Goal: Task Accomplishment & Management: Manage account settings

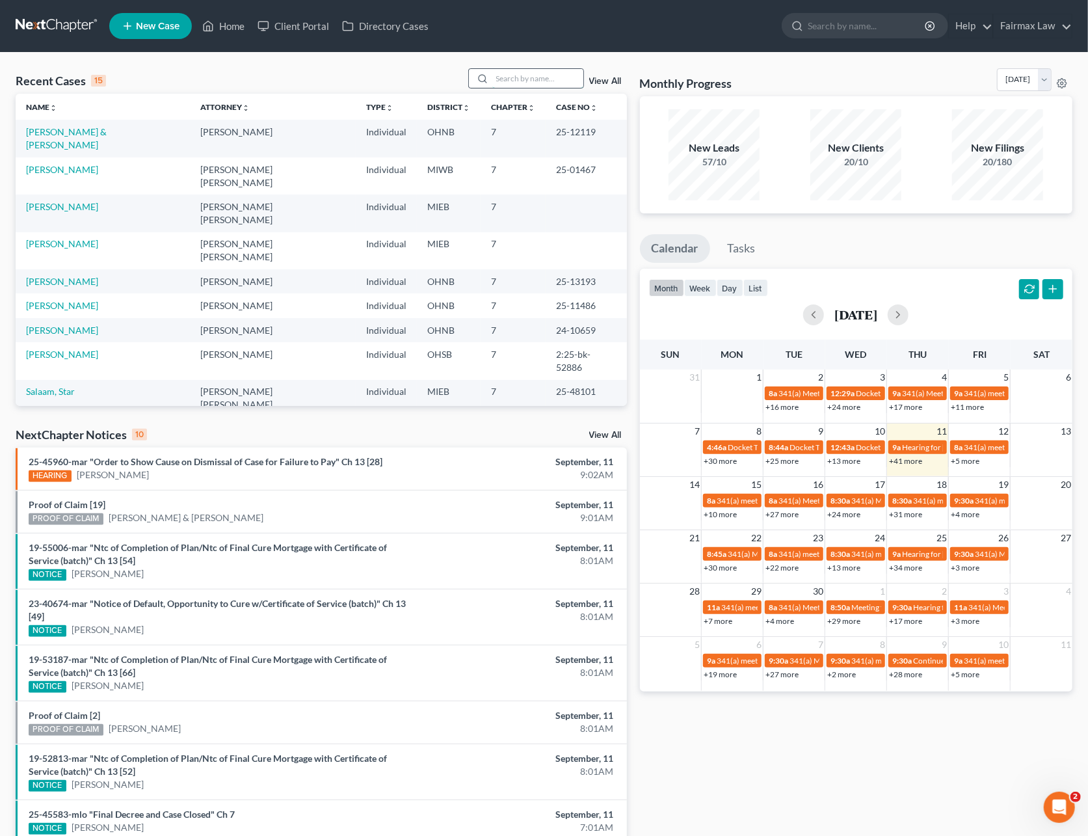
click at [519, 72] on input "search" at bounding box center [537, 78] width 91 height 19
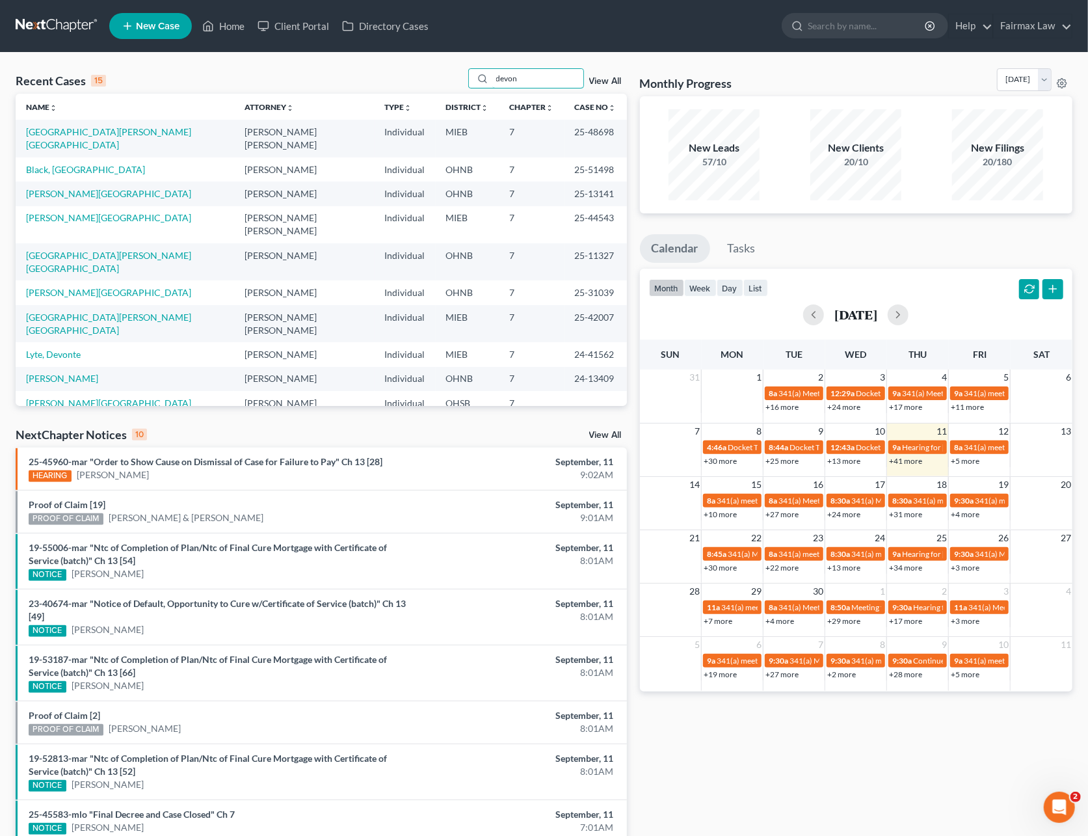
drag, startPoint x: 520, startPoint y: 81, endPoint x: 454, endPoint y: 75, distance: 66.5
click at [454, 75] on div "Recent Cases 15 devon View All" at bounding box center [321, 80] width 611 height 25
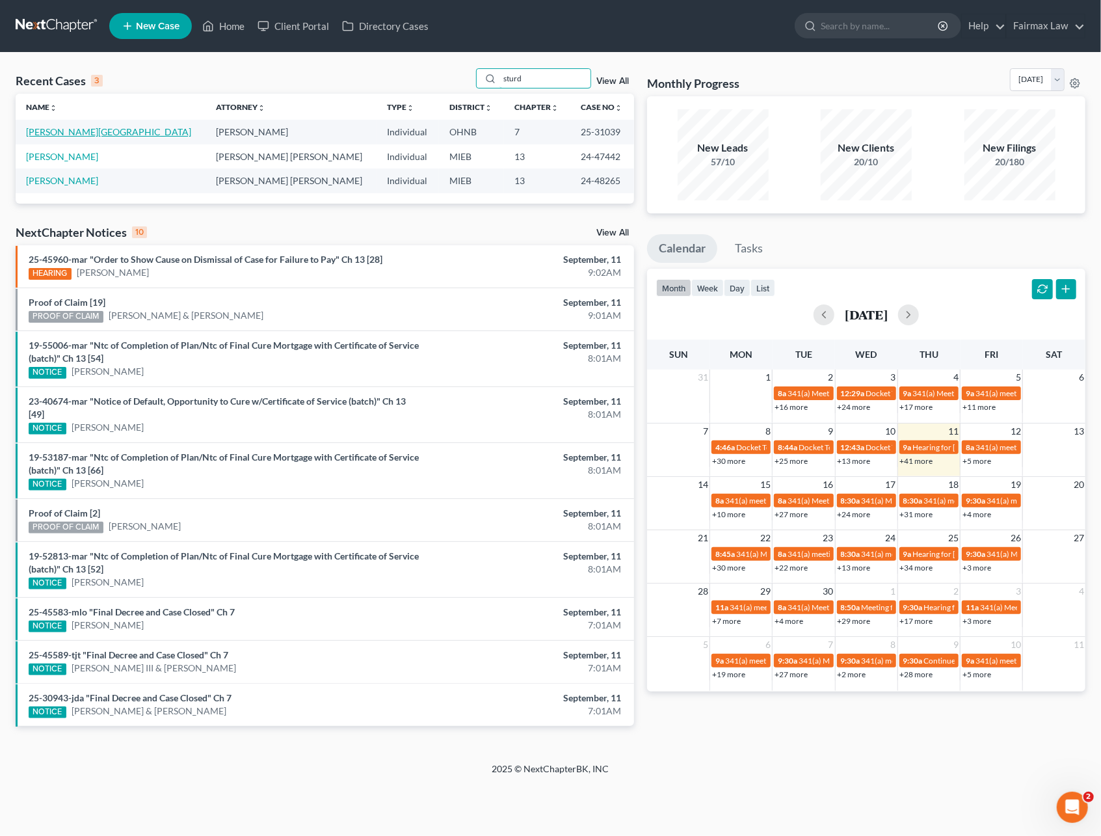
type input "sturd"
click at [72, 130] on link "Sturdivant, Devon" at bounding box center [108, 131] width 165 height 11
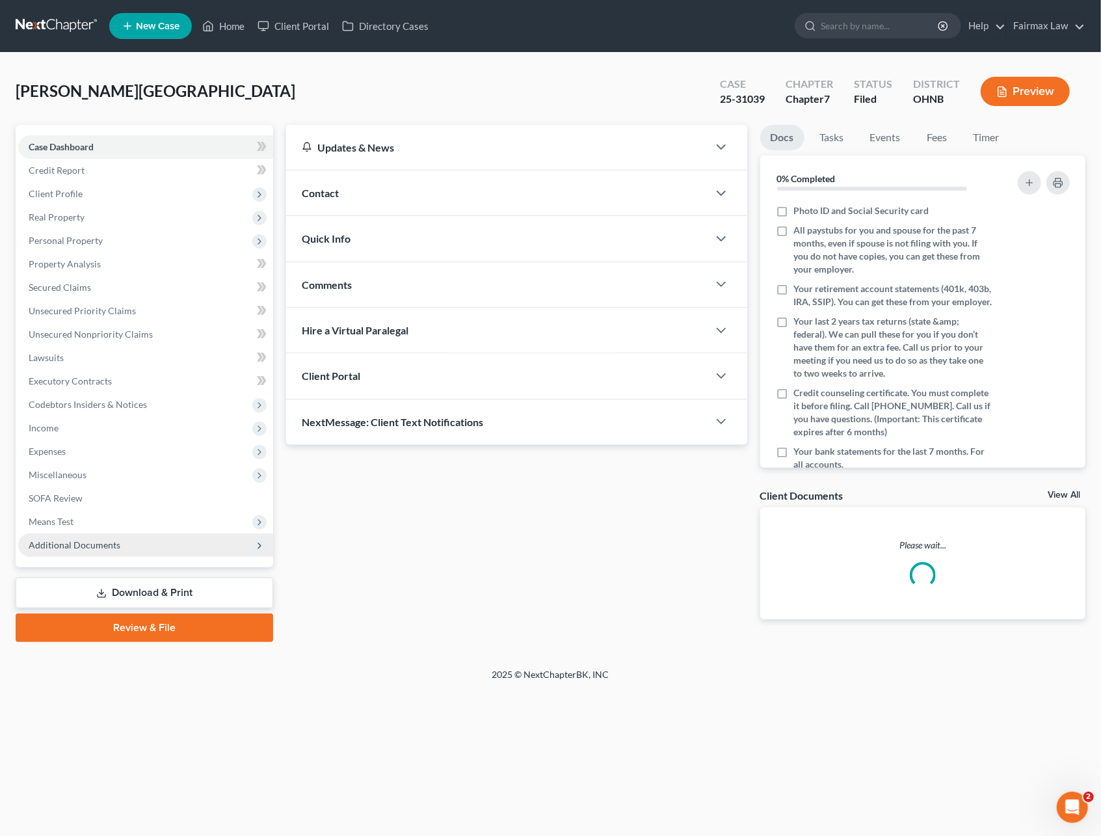
click at [35, 548] on span "Additional Documents" at bounding box center [75, 544] width 92 height 11
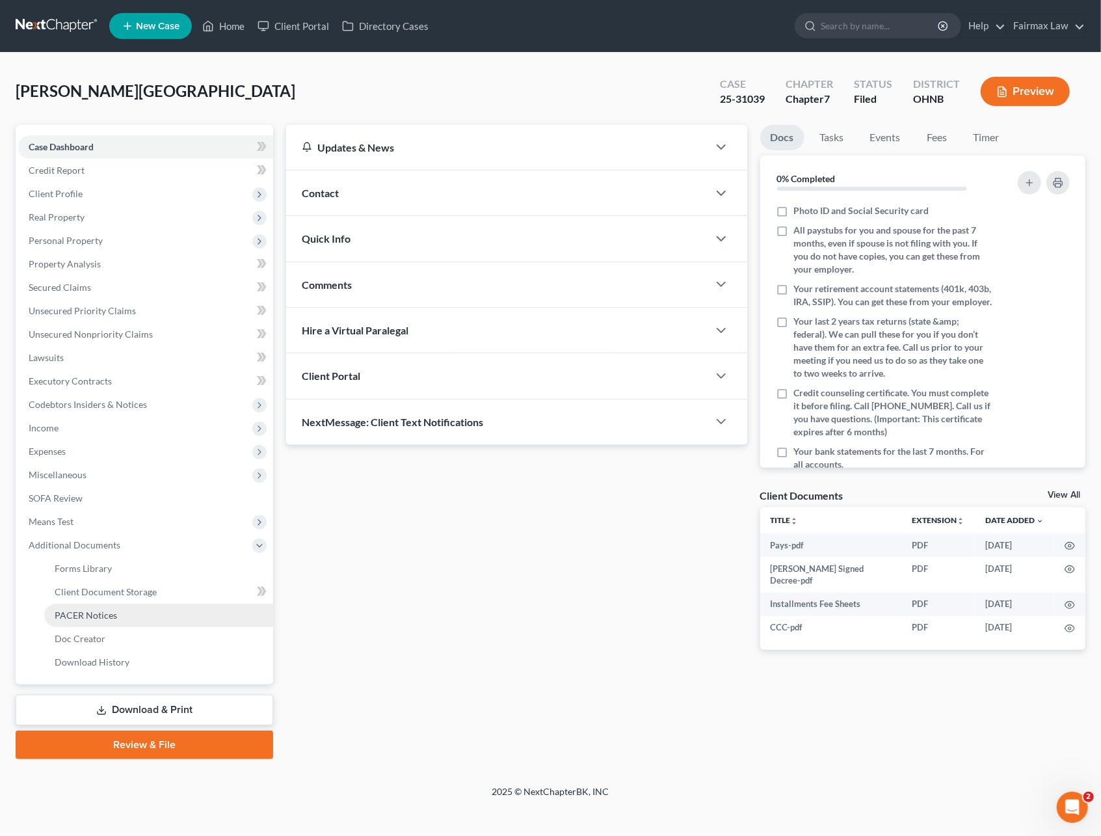
click at [74, 611] on span "PACER Notices" at bounding box center [86, 614] width 62 height 11
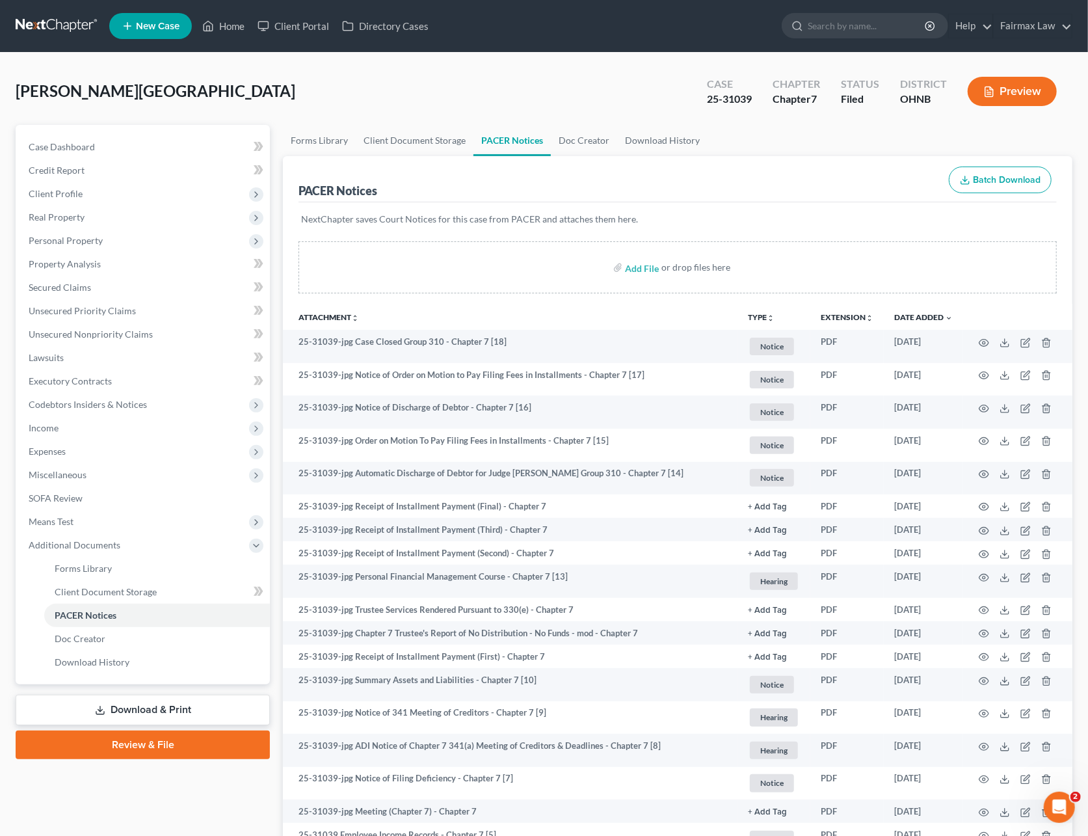
click at [81, 34] on link at bounding box center [57, 25] width 83 height 23
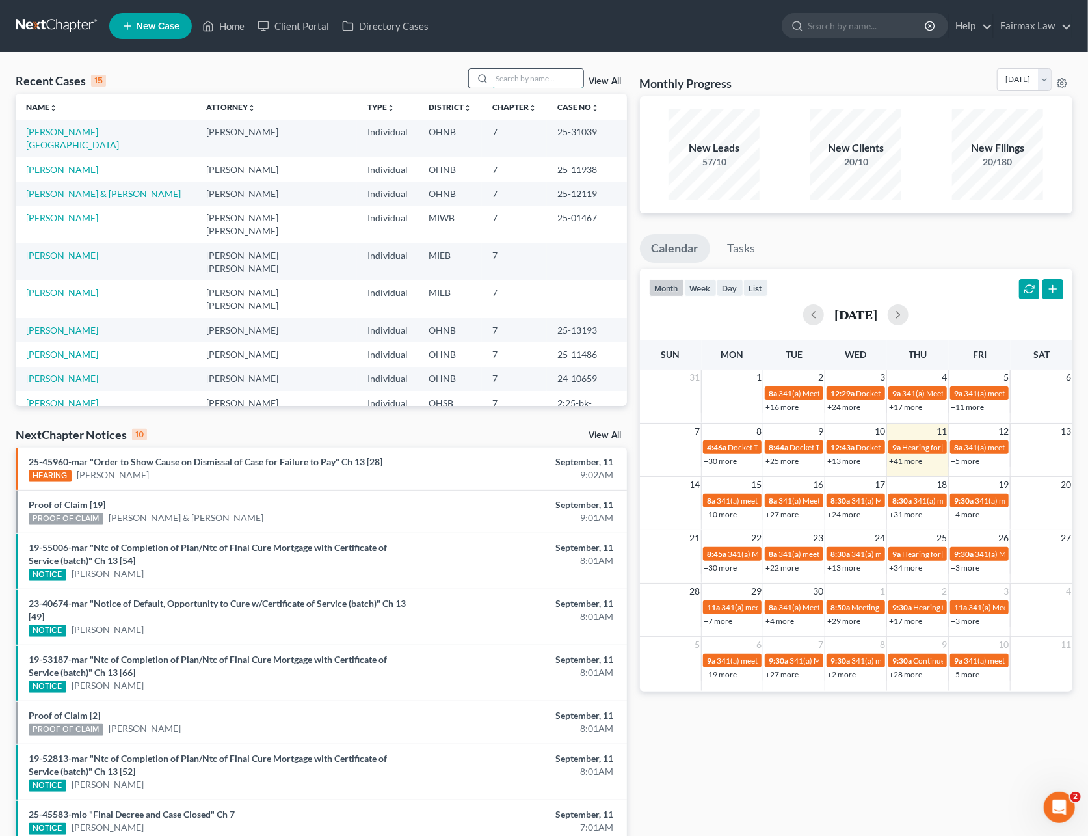
click at [500, 79] on input "search" at bounding box center [537, 78] width 91 height 19
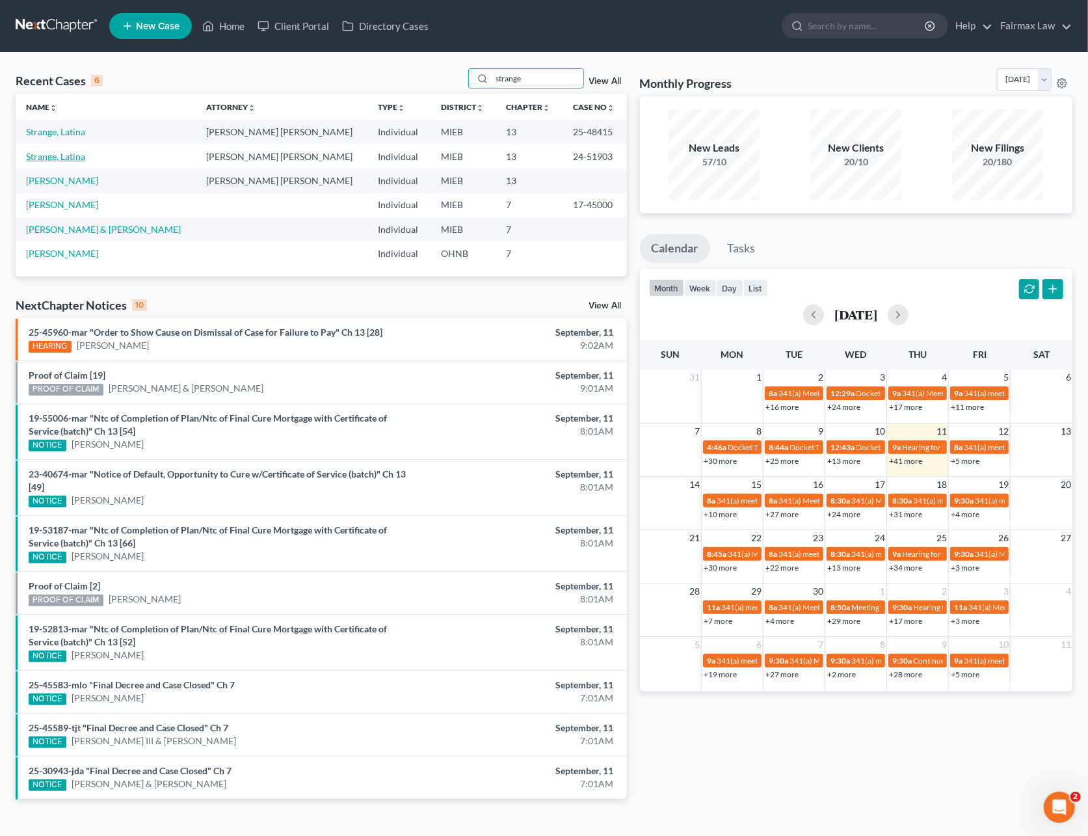
type input "strange"
click at [57, 134] on link "Strange, Latina" at bounding box center [55, 131] width 59 height 11
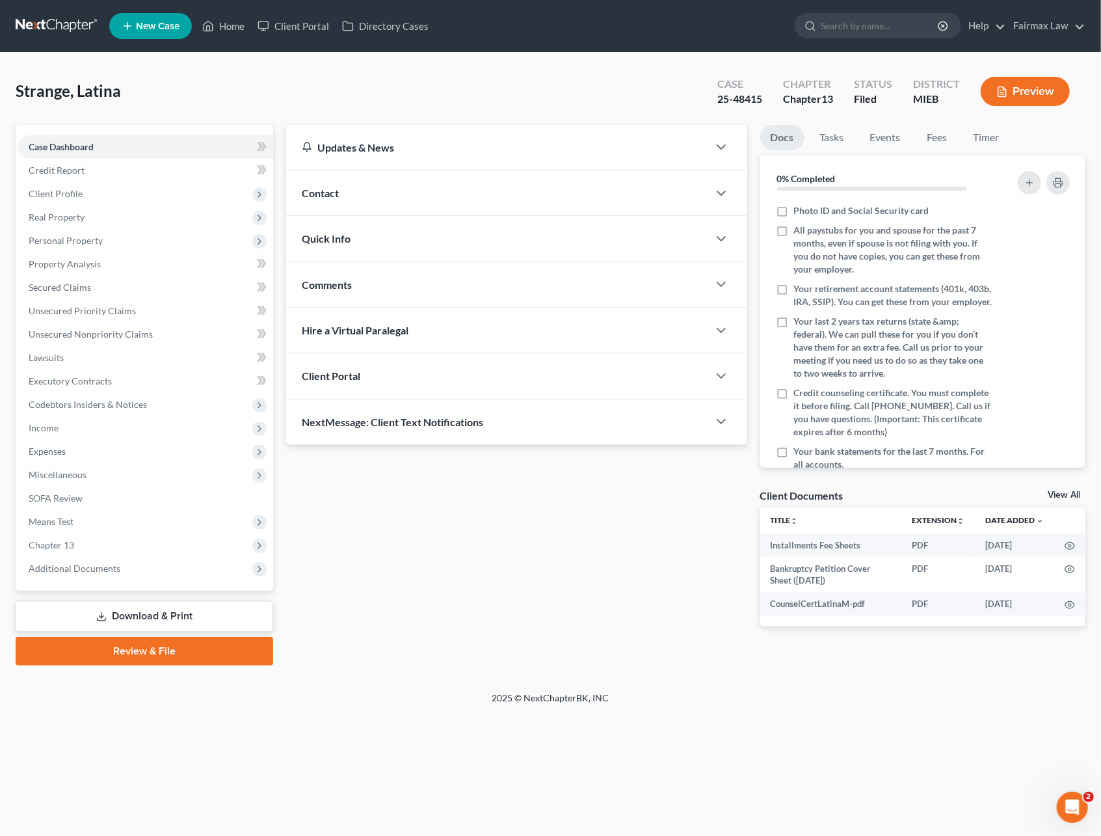
click at [757, 100] on div "25-48415" at bounding box center [739, 99] width 45 height 15
drag, startPoint x: 763, startPoint y: 95, endPoint x: 732, endPoint y: 102, distance: 32.7
click at [732, 102] on div "Case 25-48415" at bounding box center [740, 92] width 66 height 38
copy div "48415"
click at [135, 568] on span "Additional Documents" at bounding box center [145, 568] width 255 height 23
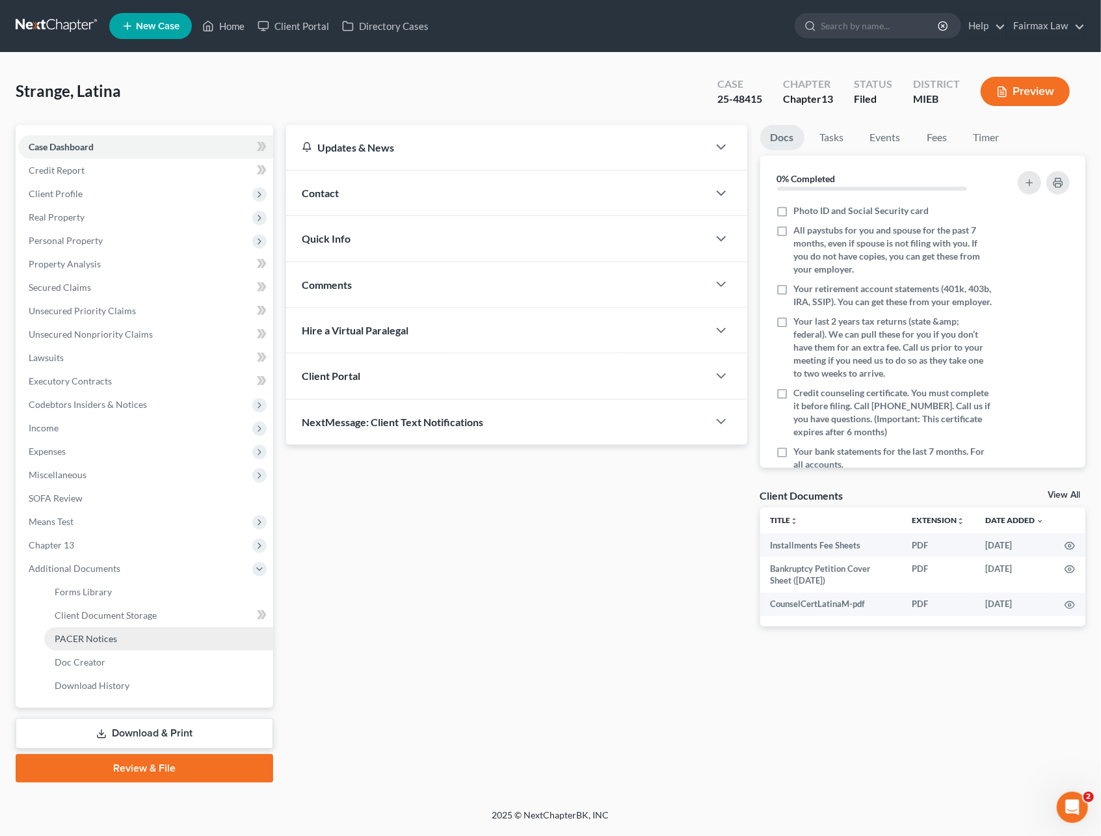
click at [125, 633] on link "PACER Notices" at bounding box center [158, 638] width 229 height 23
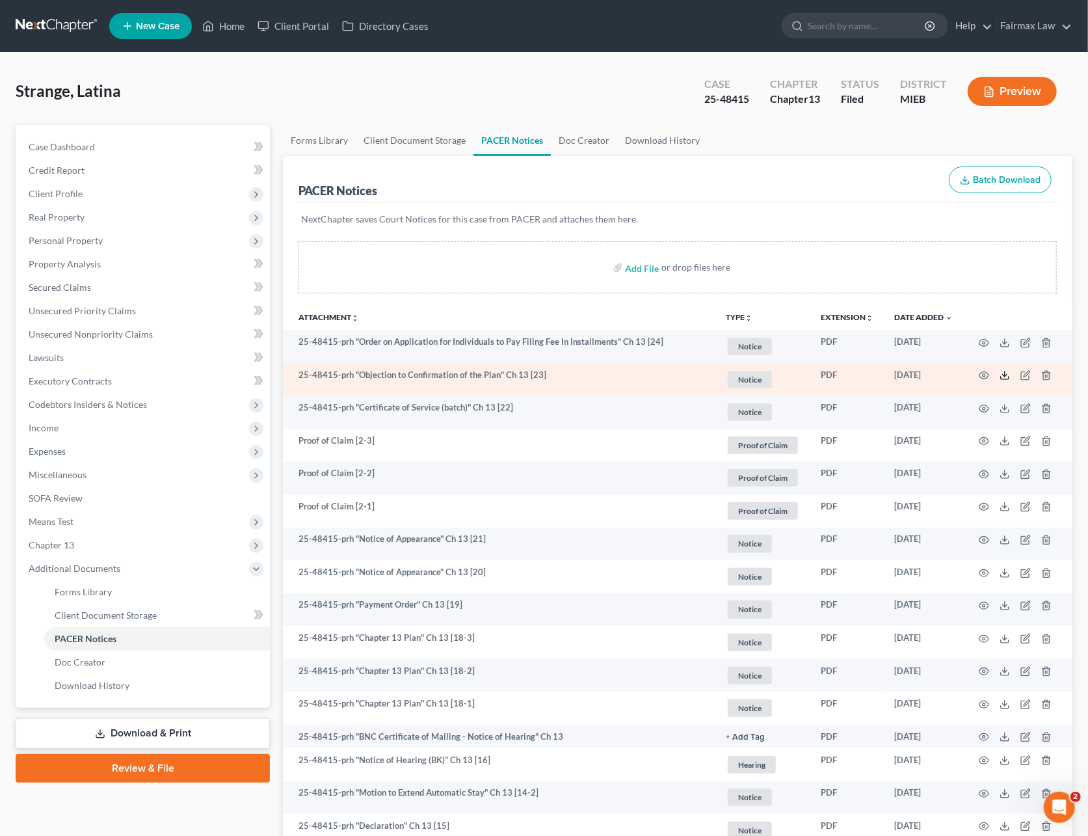
click at [1004, 371] on icon at bounding box center [1004, 375] width 10 height 10
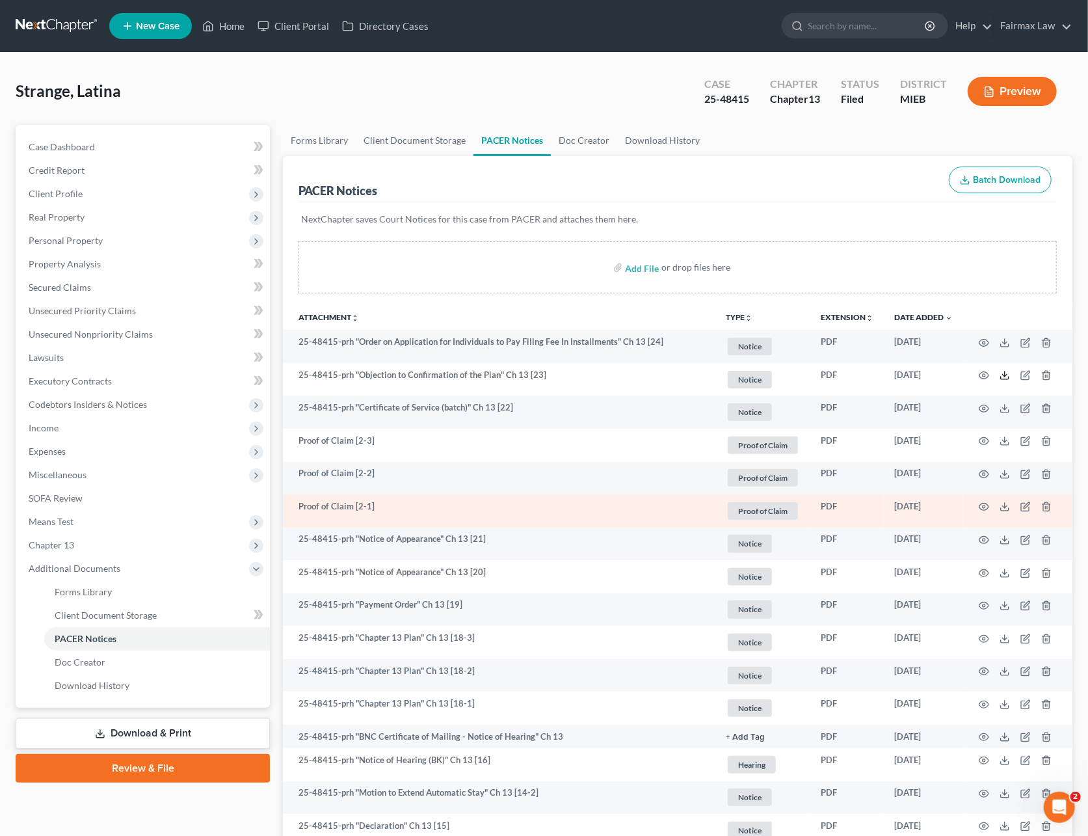
scroll to position [260, 0]
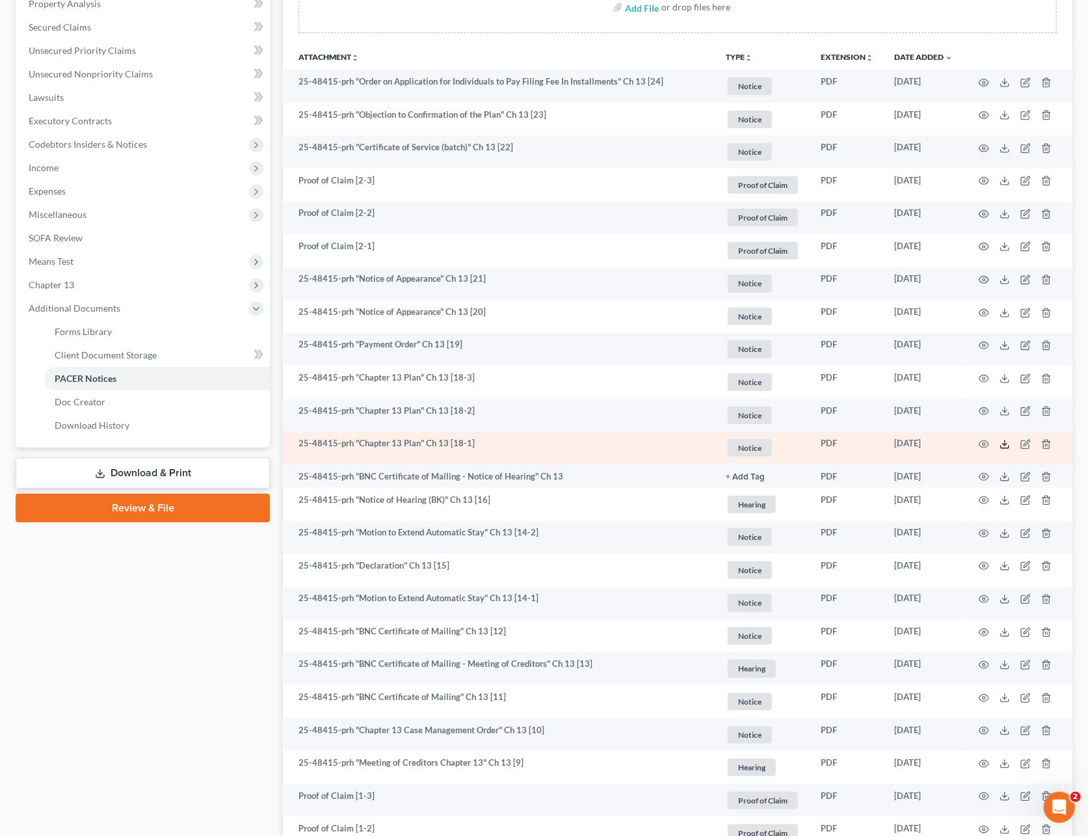
click at [1005, 442] on line at bounding box center [1005, 442] width 0 height 5
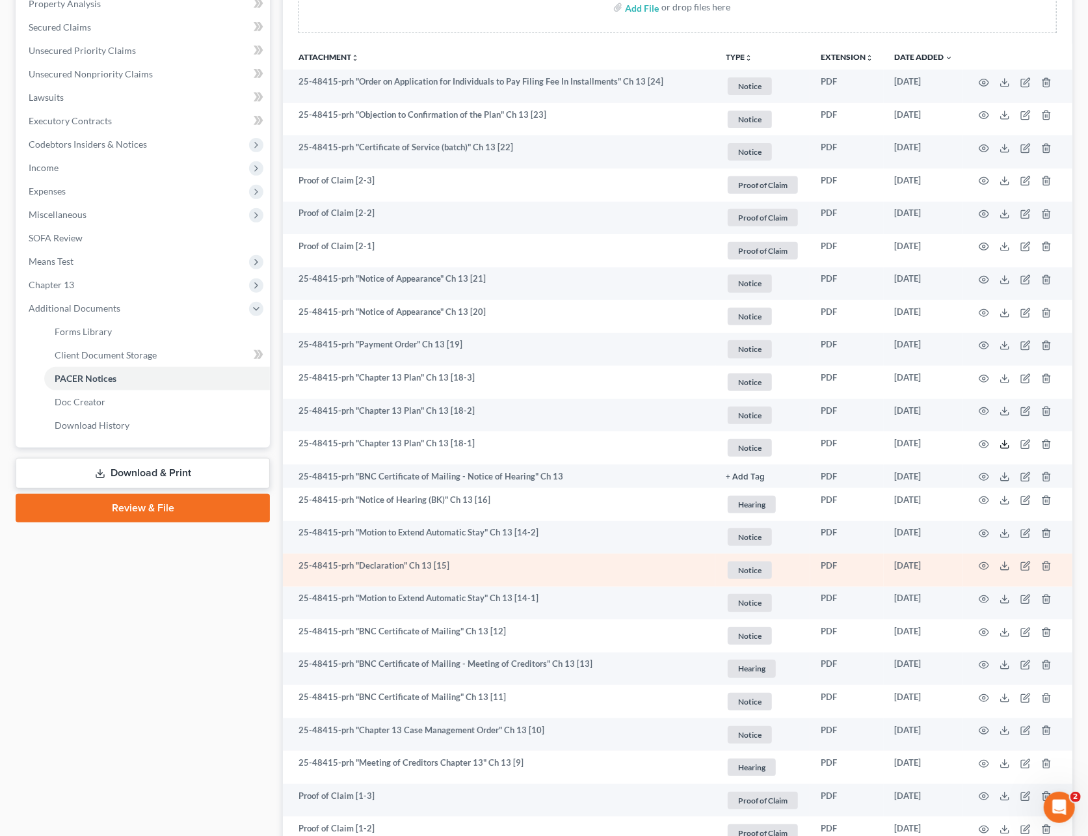
scroll to position [347, 0]
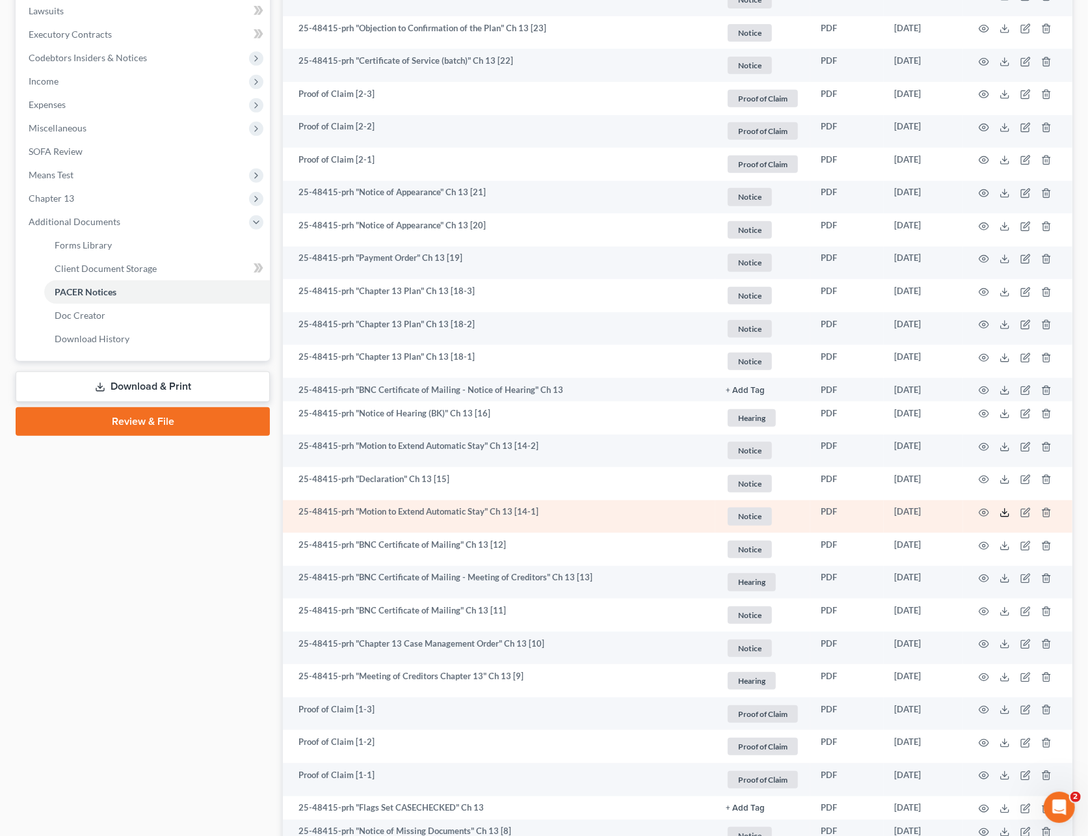
click at [1001, 510] on icon at bounding box center [1004, 512] width 10 height 10
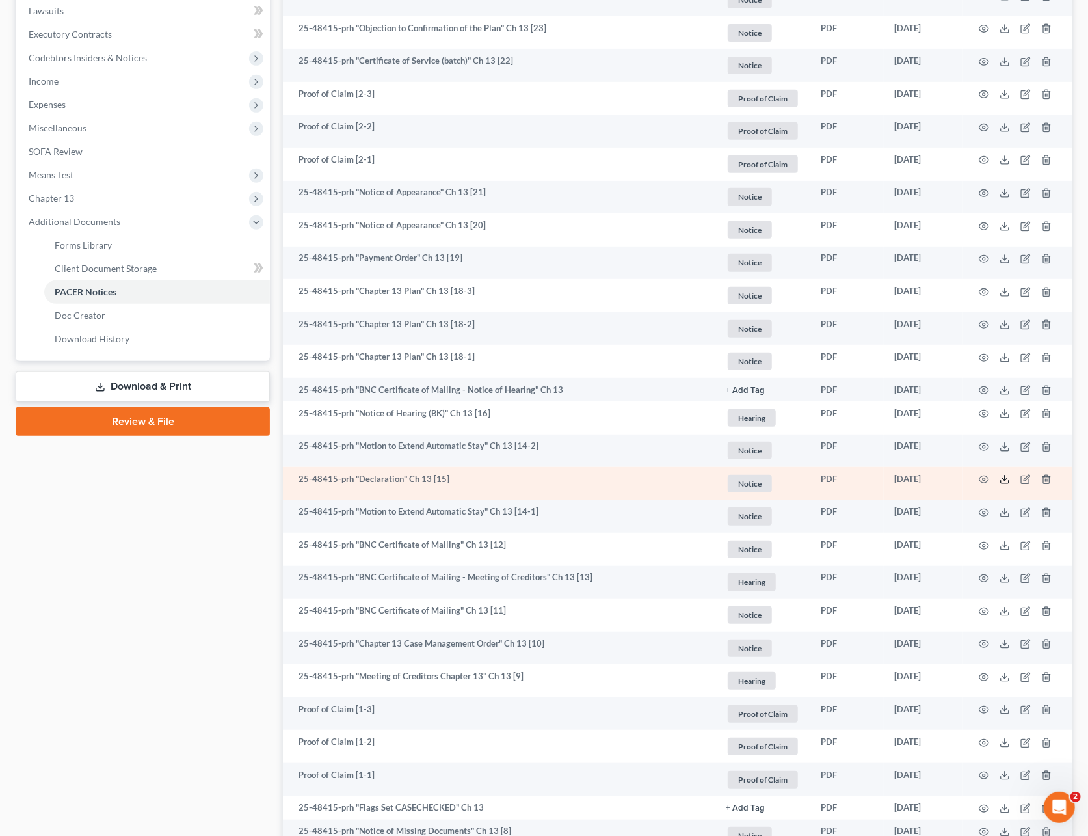
click at [1000, 476] on icon at bounding box center [1004, 479] width 10 height 10
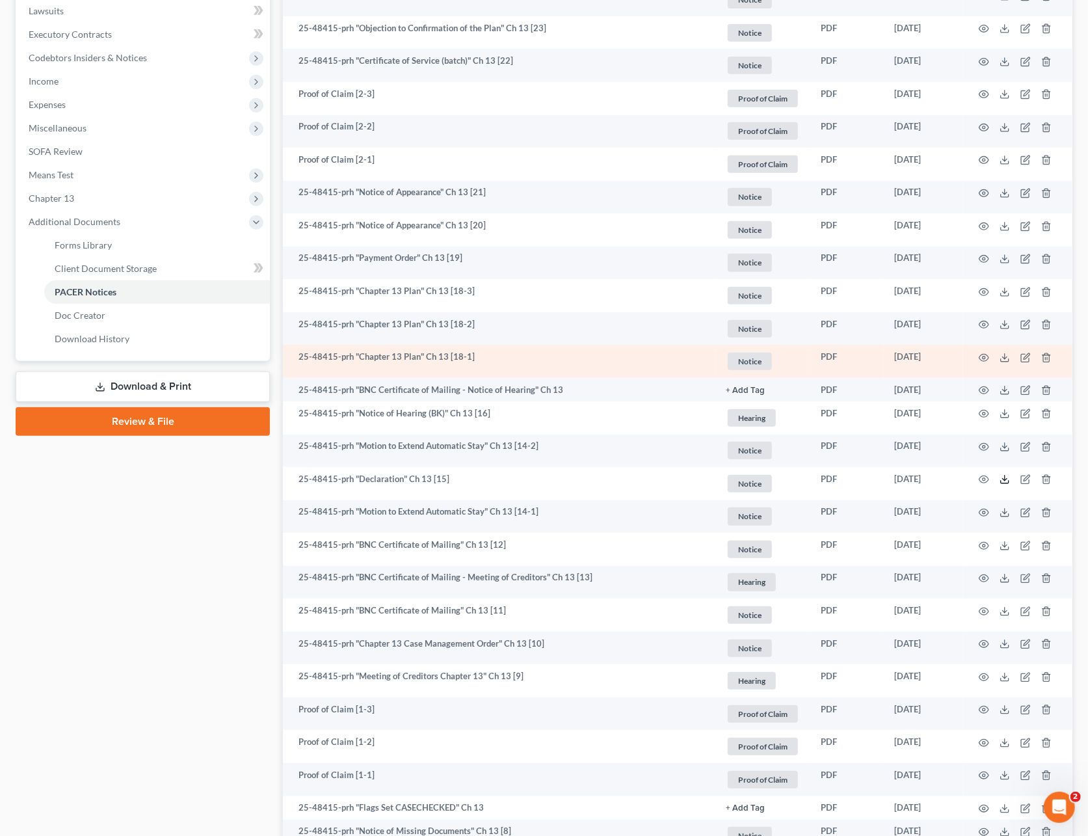
scroll to position [173, 0]
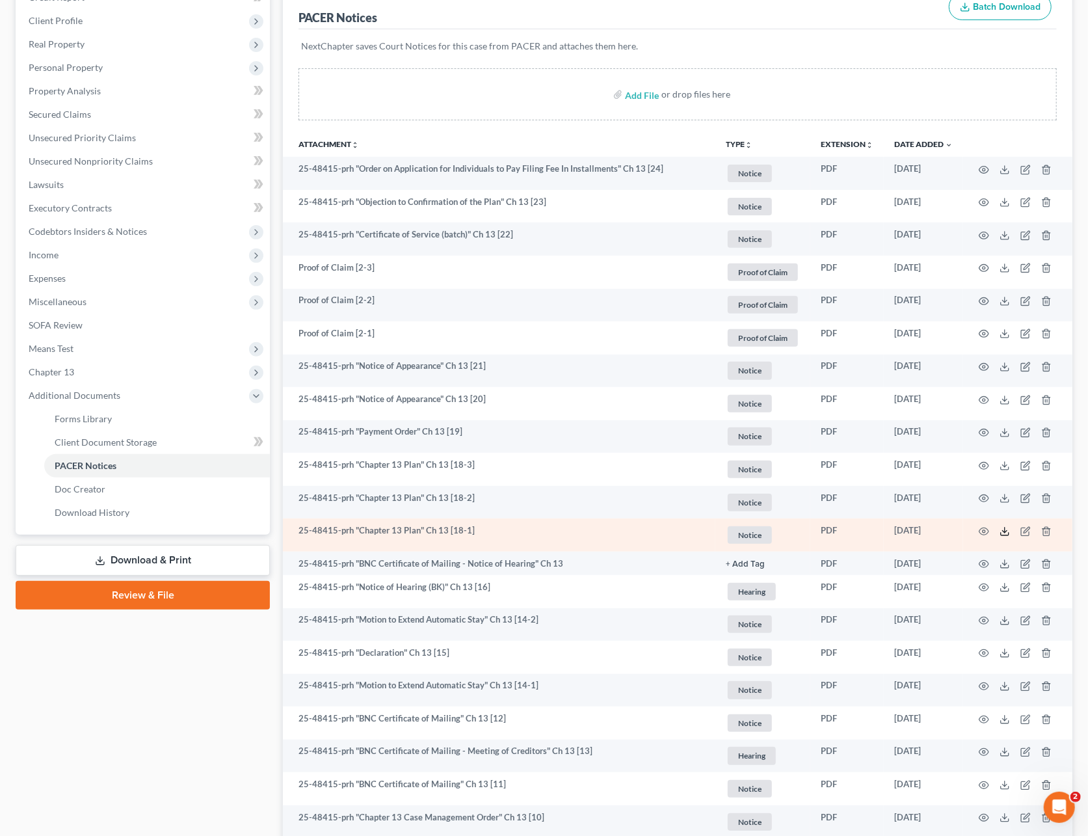
click at [1007, 526] on icon at bounding box center [1004, 531] width 10 height 10
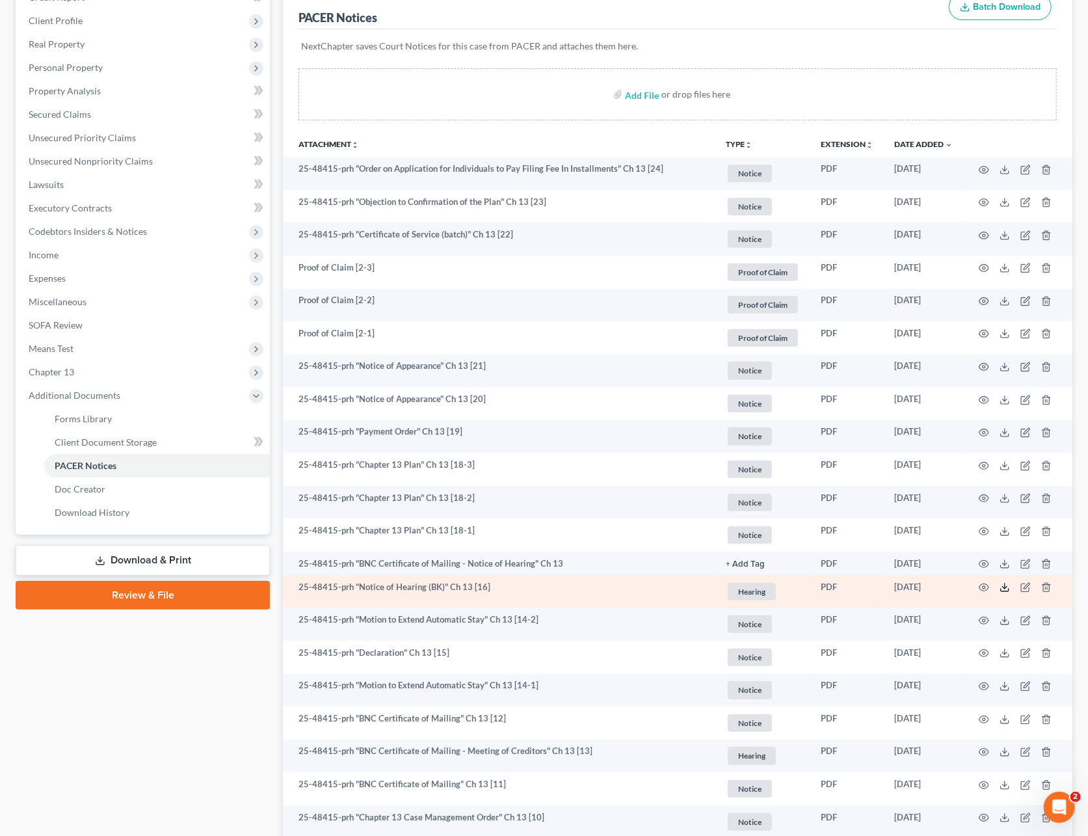
click at [1001, 586] on icon at bounding box center [1004, 587] width 10 height 10
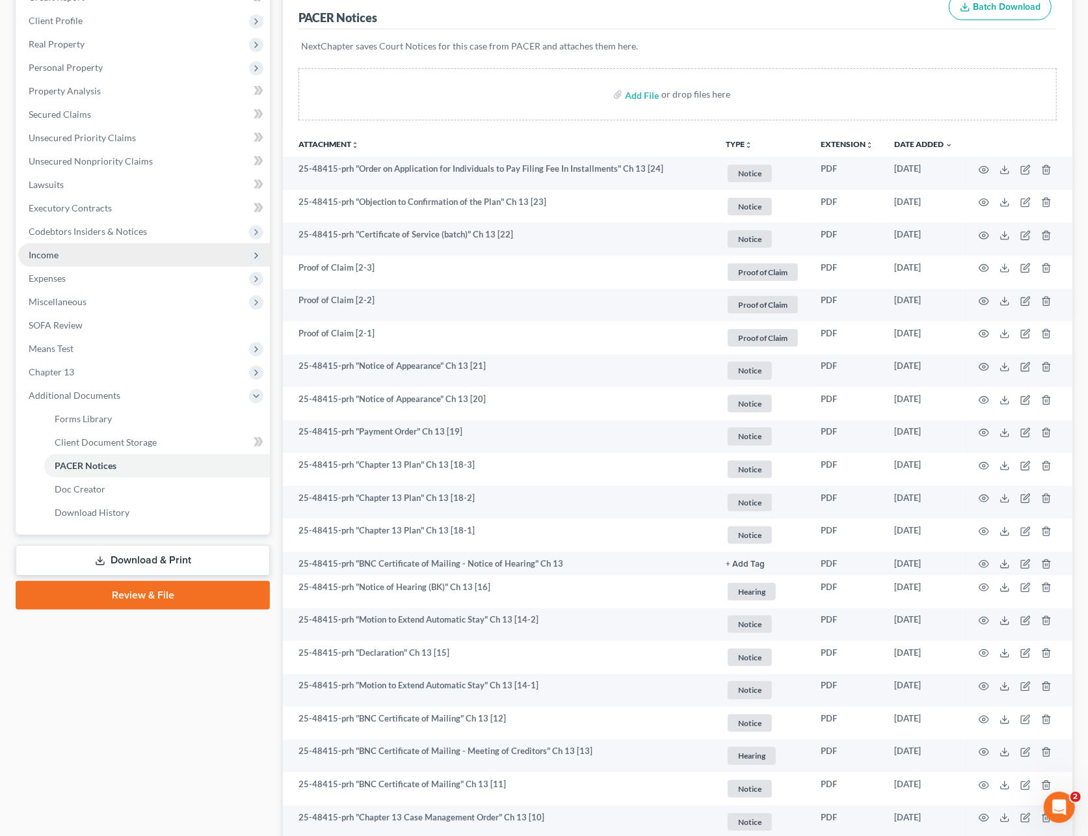
click at [72, 251] on span "Income" at bounding box center [144, 254] width 252 height 23
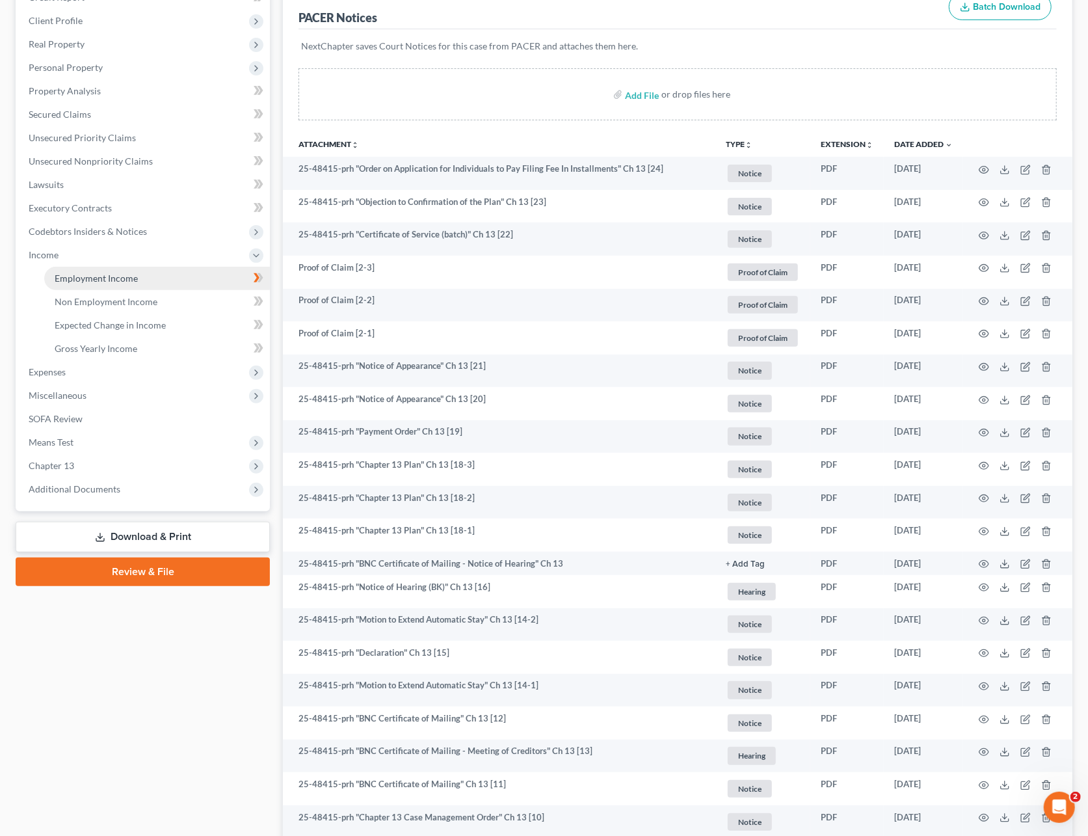
click at [72, 272] on span "Employment Income" at bounding box center [96, 277] width 83 height 11
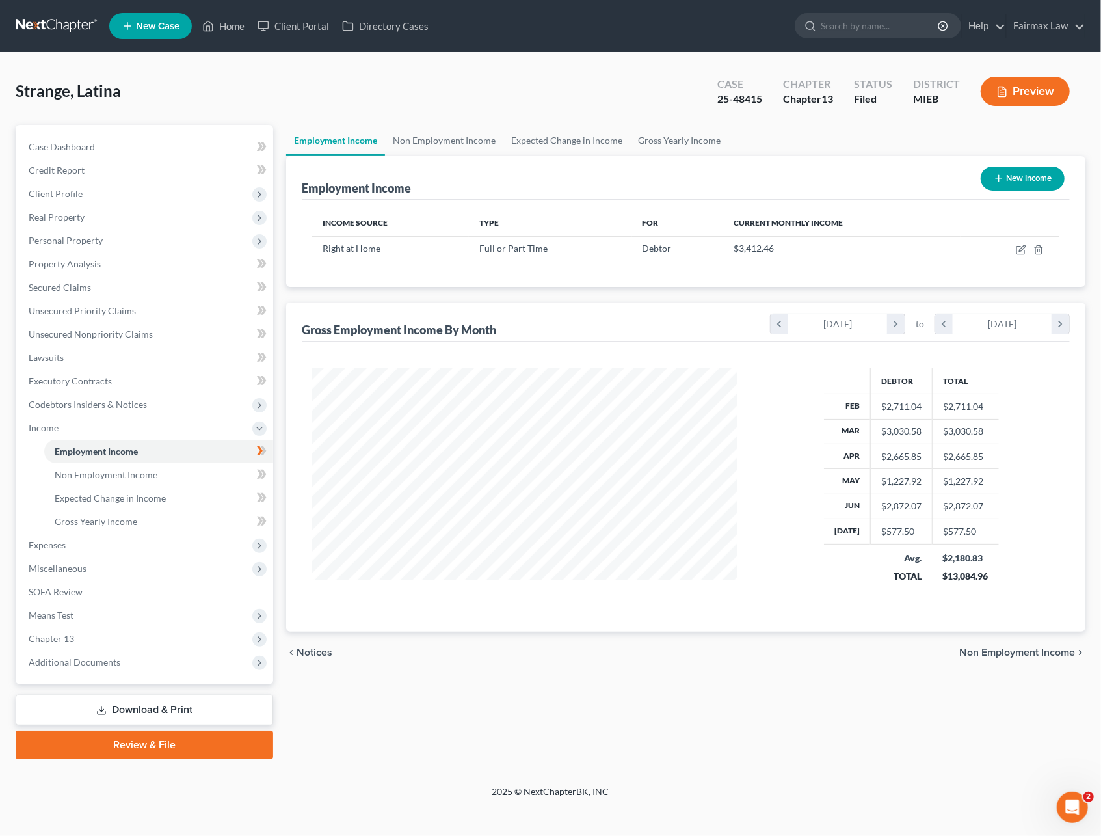
scroll to position [235, 451]
click at [1018, 248] on icon "button" at bounding box center [1021, 249] width 10 height 10
select select "0"
select select "23"
select select "3"
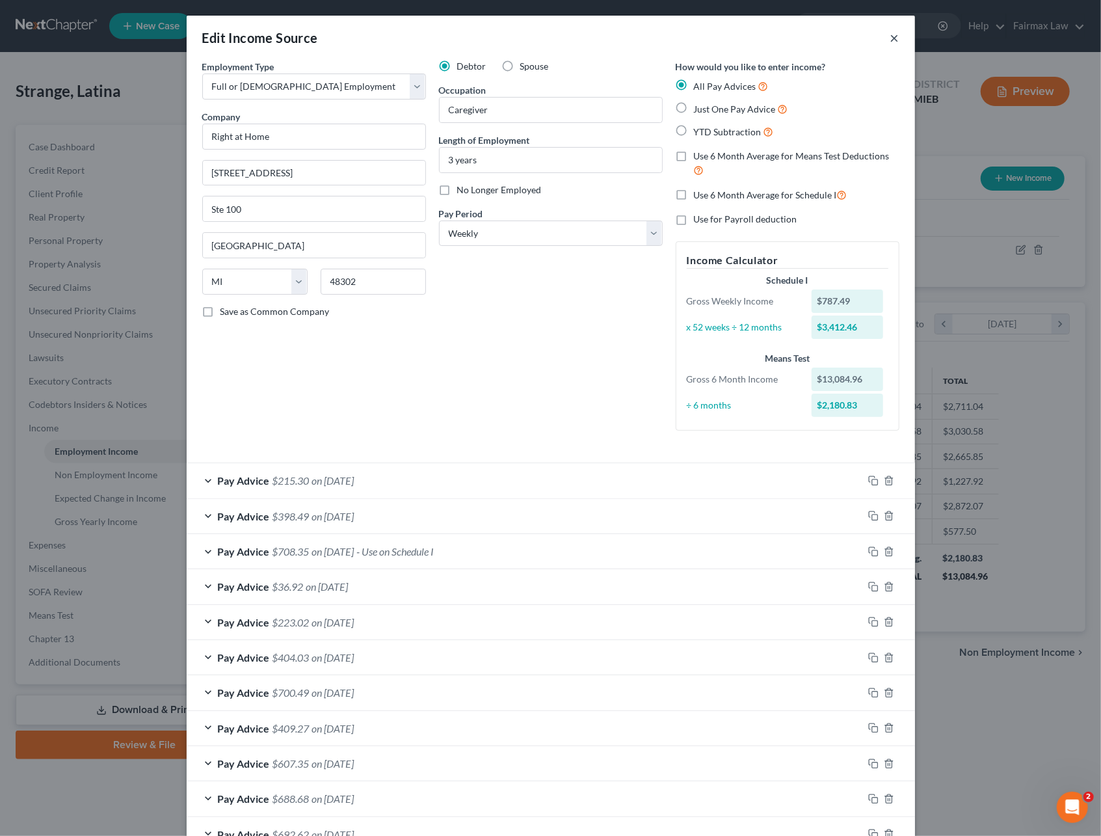
click at [890, 40] on button "×" at bounding box center [894, 38] width 9 height 16
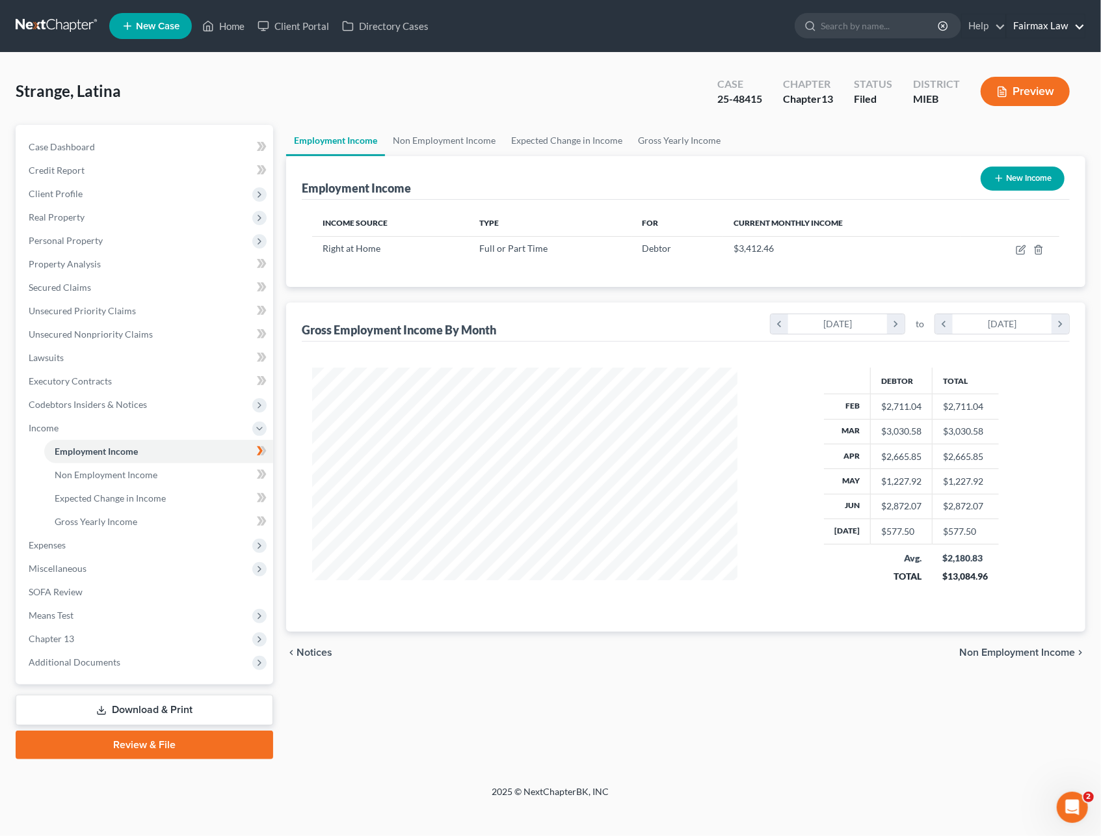
click at [1038, 23] on link "Fairmax Law" at bounding box center [1046, 25] width 78 height 23
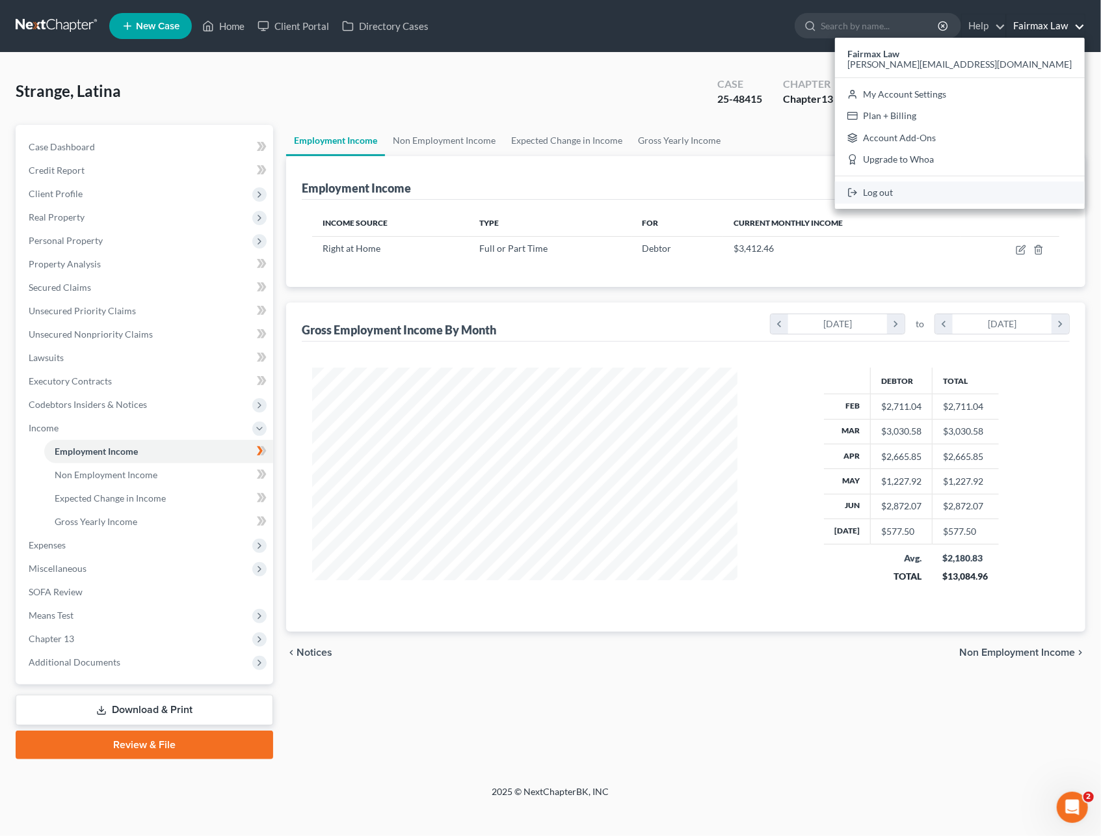
click at [999, 199] on link "Log out" at bounding box center [960, 192] width 250 height 22
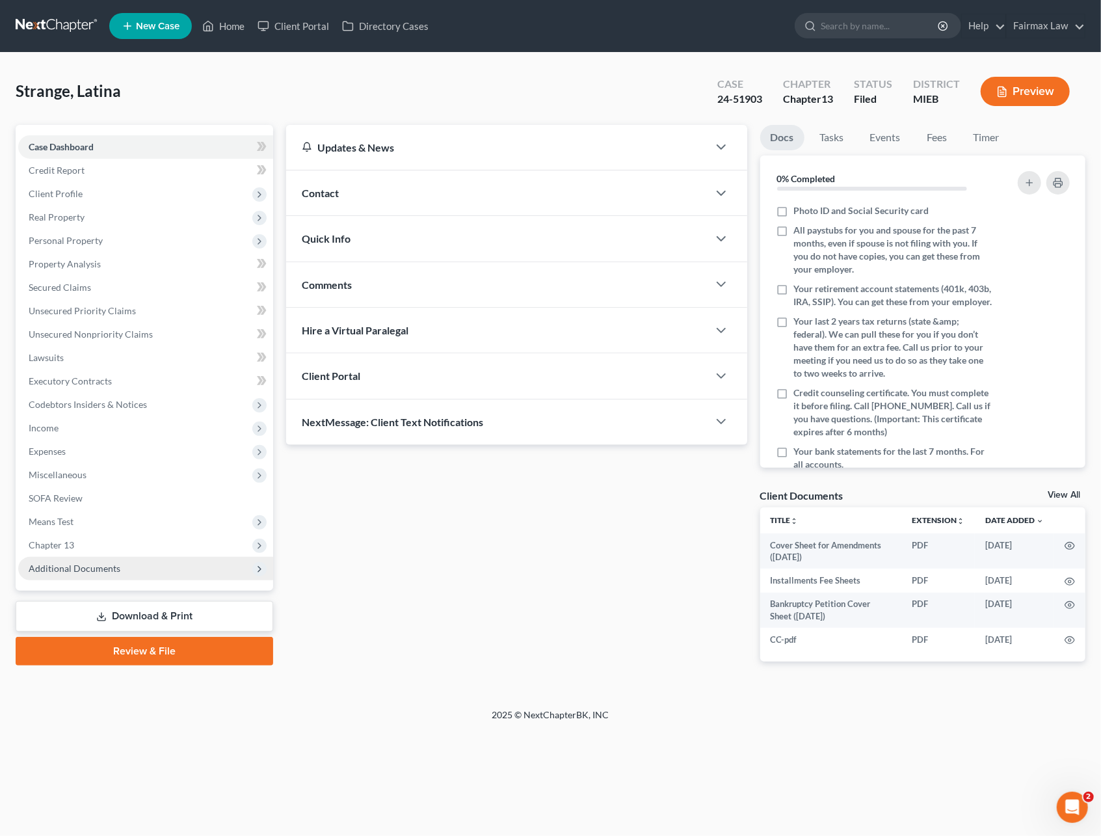
click at [66, 575] on span "Additional Documents" at bounding box center [145, 568] width 255 height 23
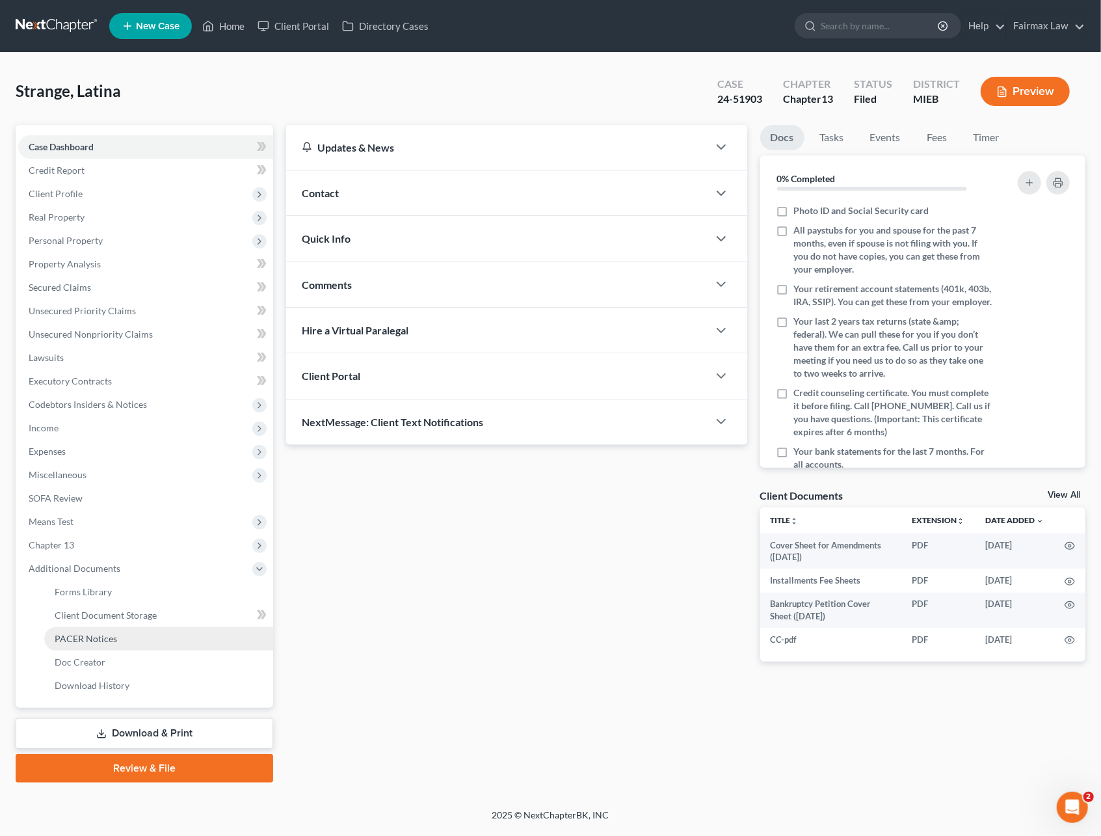
click at [91, 641] on span "PACER Notices" at bounding box center [86, 638] width 62 height 11
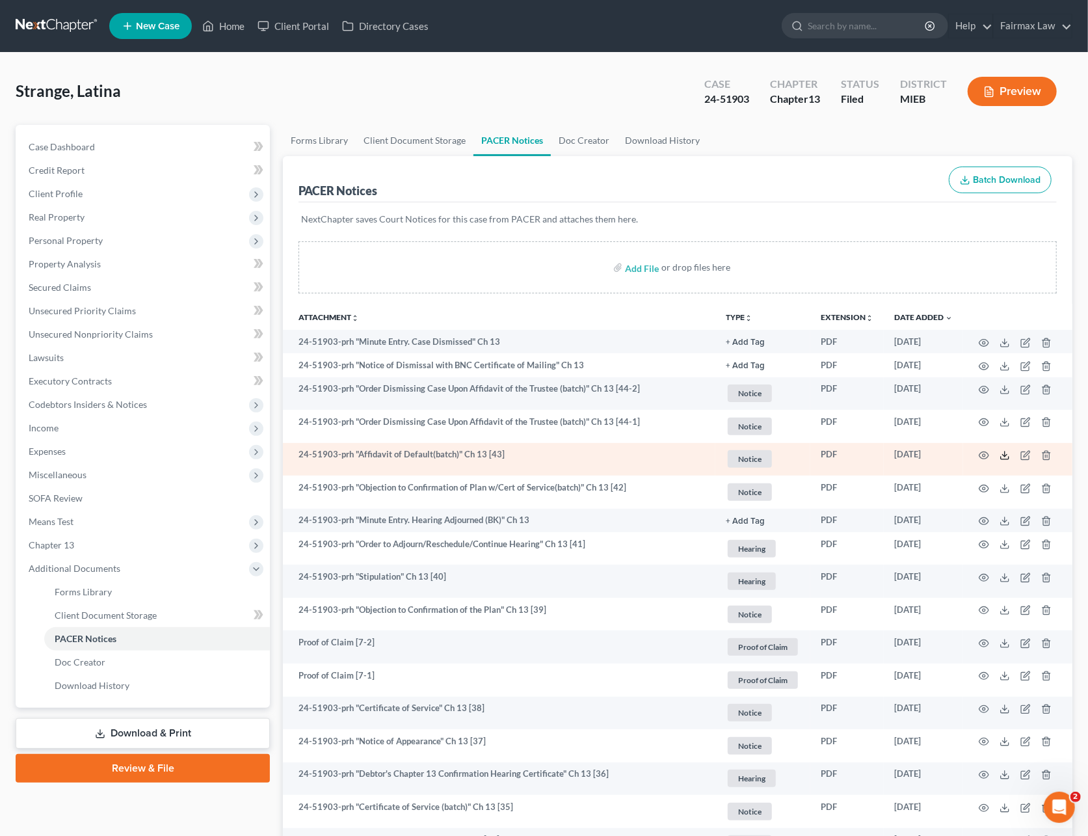
click at [1002, 451] on icon at bounding box center [1004, 455] width 10 height 10
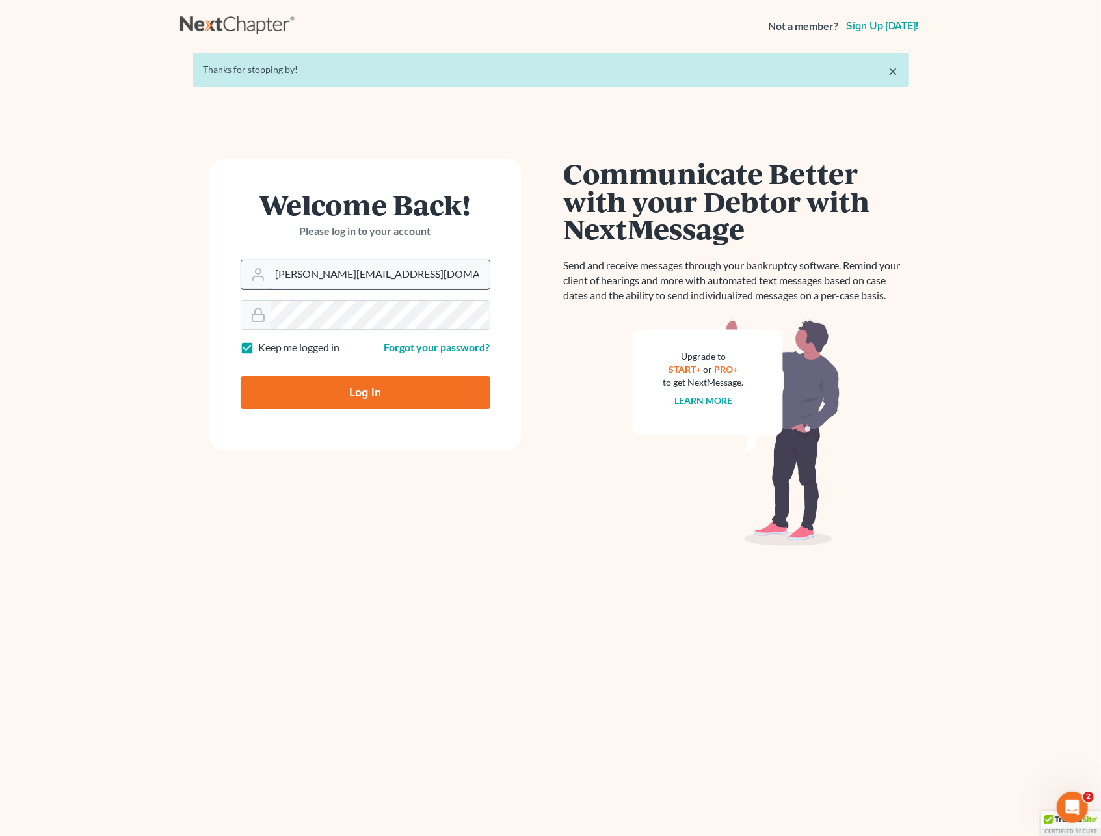
click at [365, 271] on input "[PERSON_NAME][EMAIL_ADDRESS][DOMAIN_NAME]" at bounding box center [380, 274] width 219 height 29
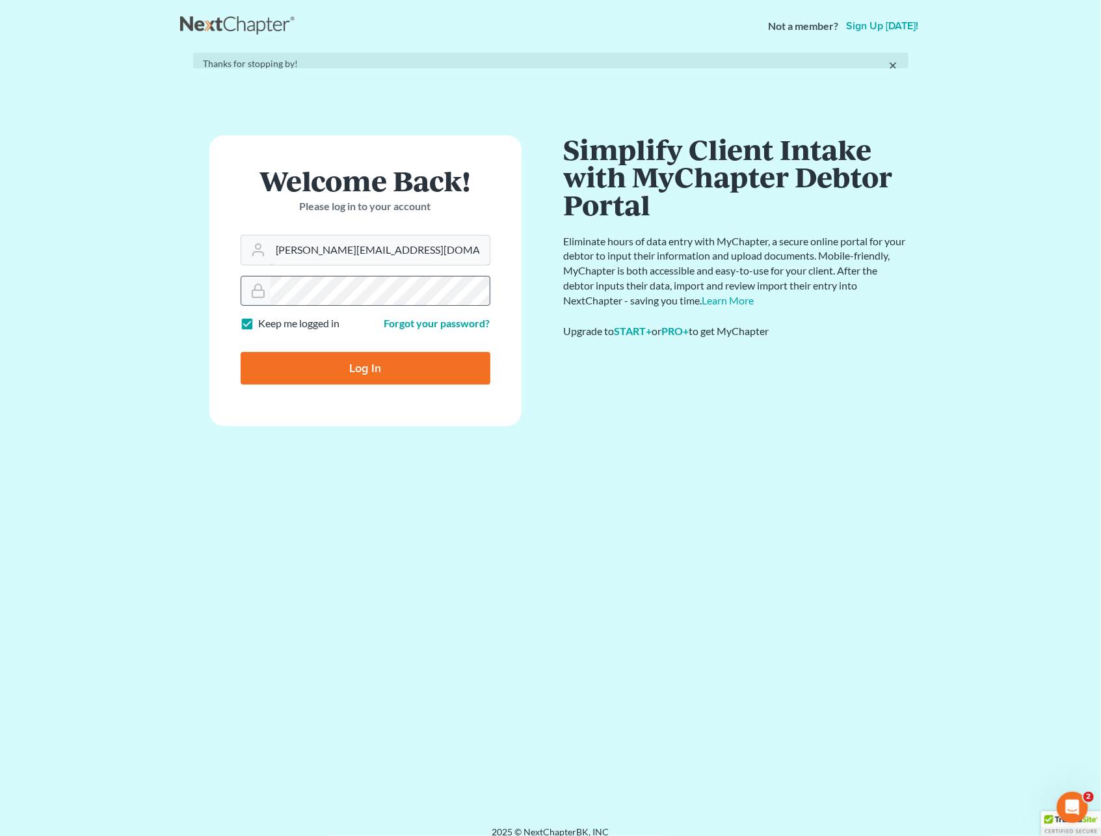
drag, startPoint x: 380, startPoint y: 271, endPoint x: 265, endPoint y: 274, distance: 115.1
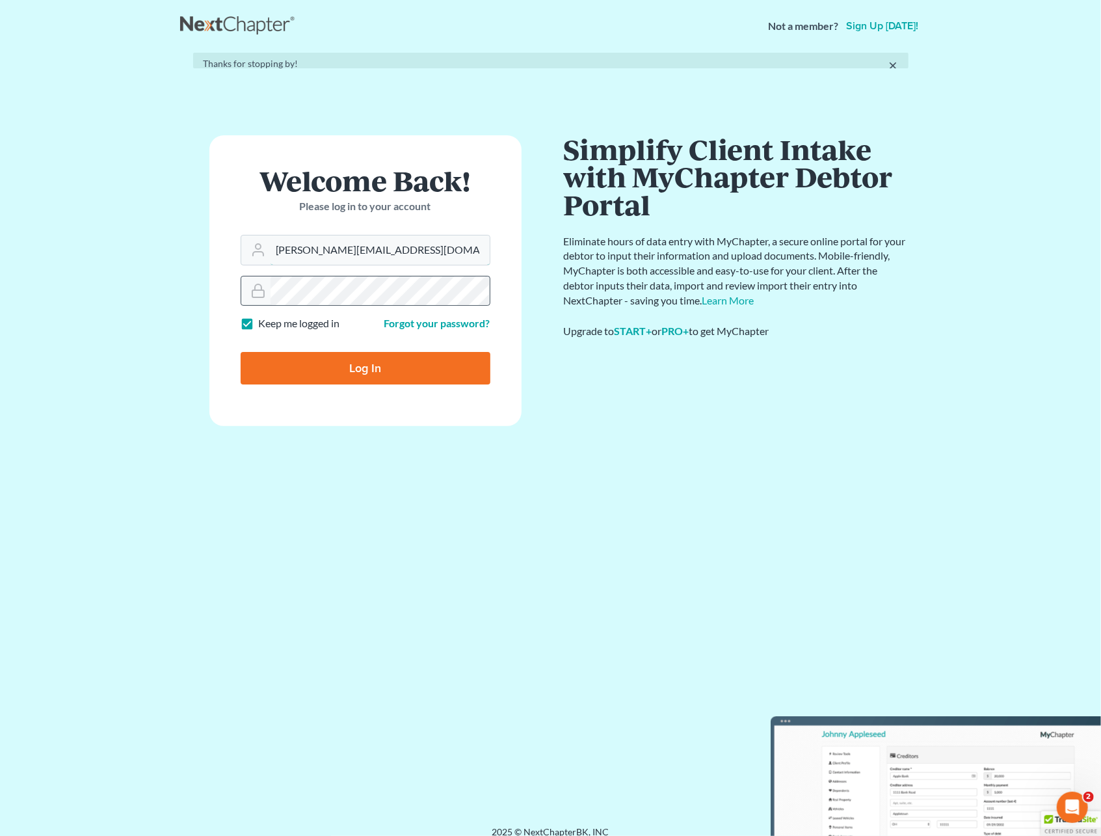
click at [265, 274] on form "Welcome Back! Please log in to your account Email Address david@fairmaxlaw.com …" at bounding box center [365, 280] width 312 height 291
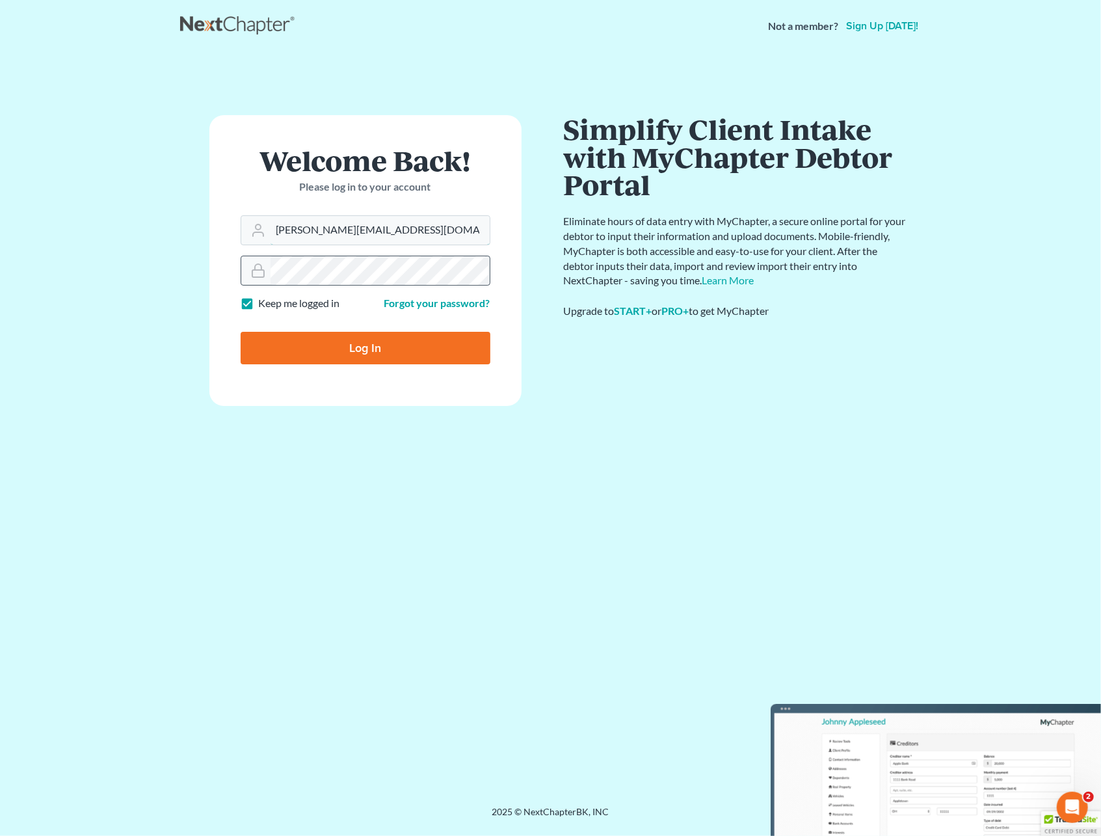
paste input "Farrah"
type input "Farrah@fairmaxlaw.com"
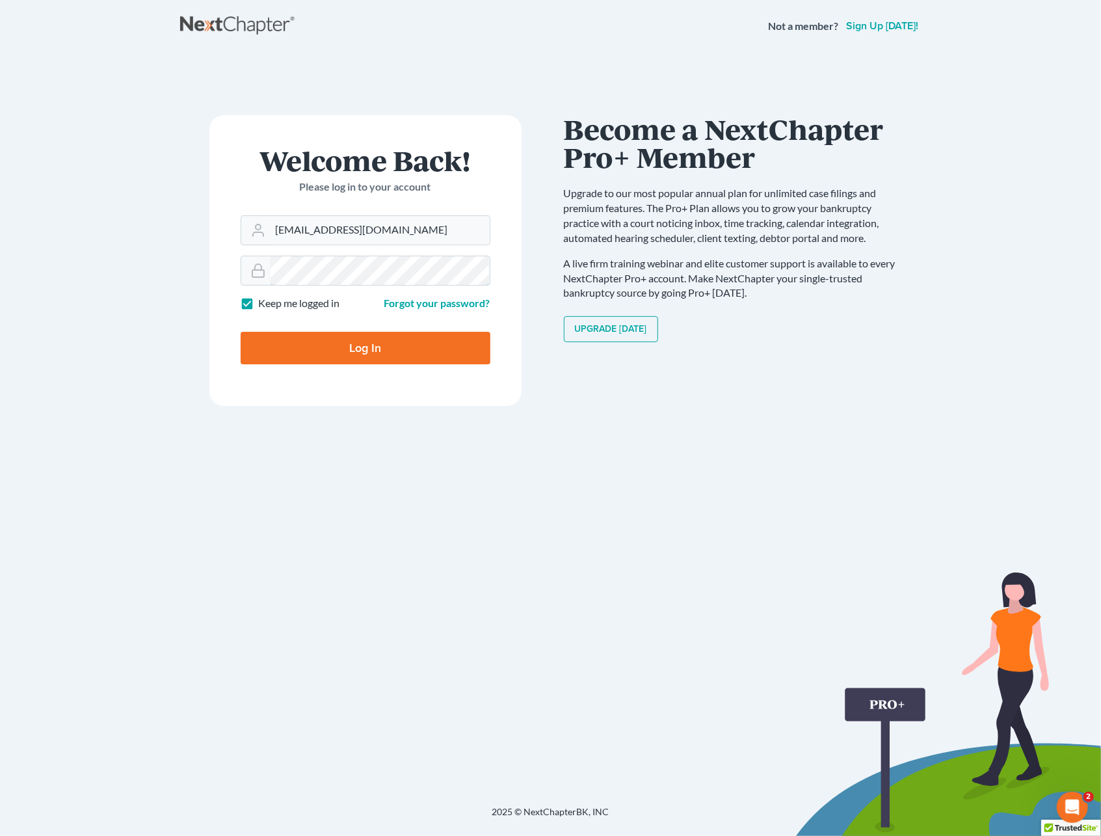
click at [211, 277] on form "Welcome Back! Please log in to your account Email Address Farrah@fairmaxlaw.com…" at bounding box center [365, 260] width 312 height 291
click at [259, 297] on label "Keep me logged in" at bounding box center [299, 303] width 81 height 15
click at [264, 297] on input "Keep me logged in" at bounding box center [268, 300] width 8 height 8
checkbox input "false"
click at [267, 339] on input "Log In" at bounding box center [366, 348] width 250 height 33
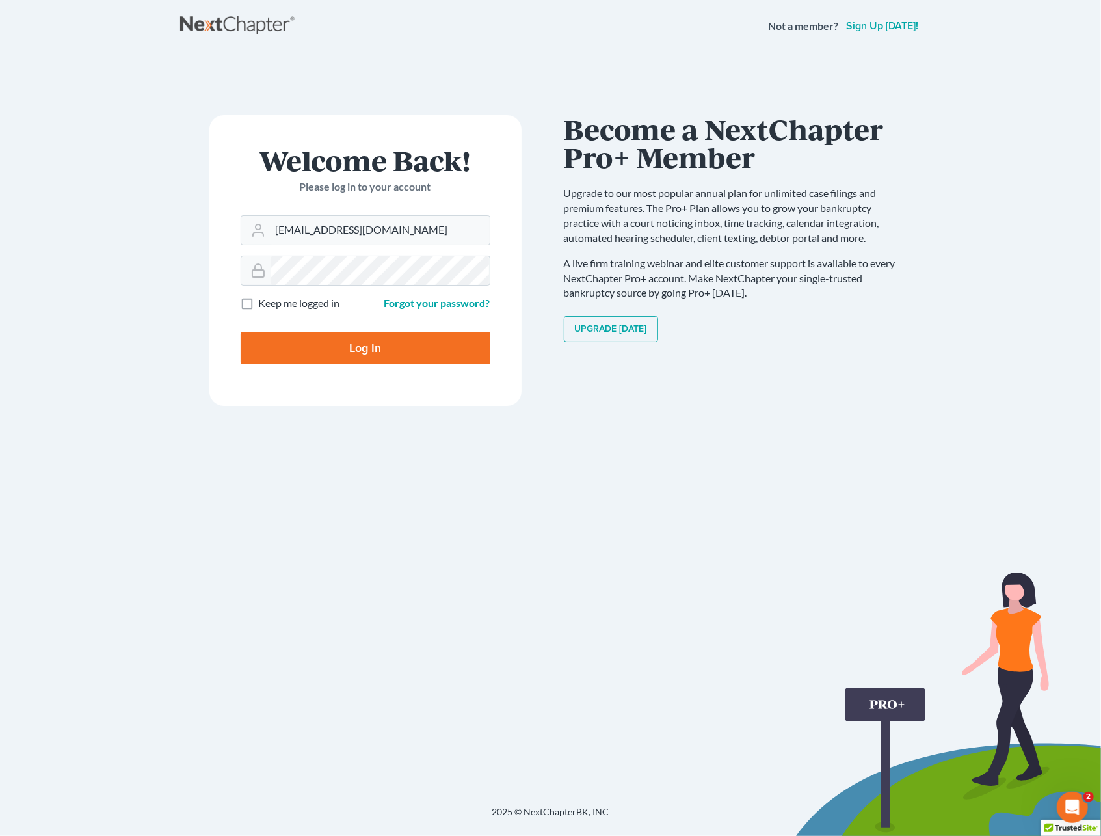
type input "Thinking..."
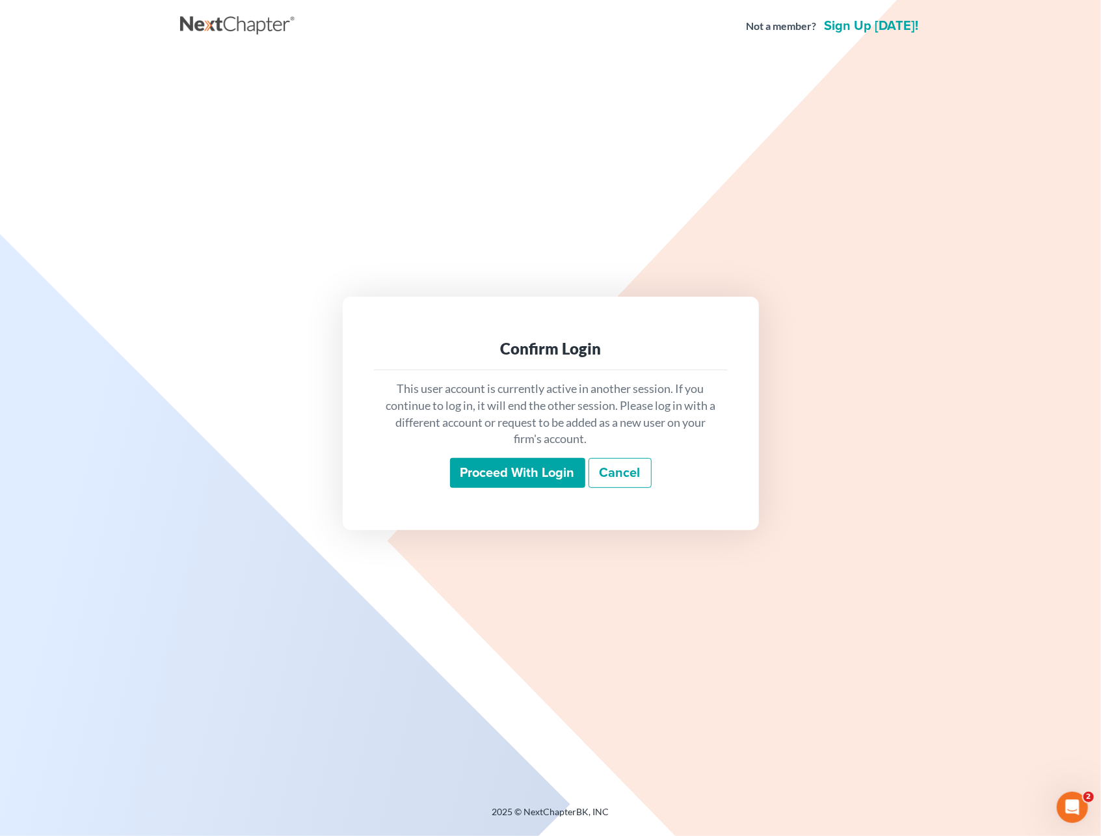
click at [558, 466] on input "Proceed with login" at bounding box center [517, 473] width 135 height 30
